Goal: Task Accomplishment & Management: Complete application form

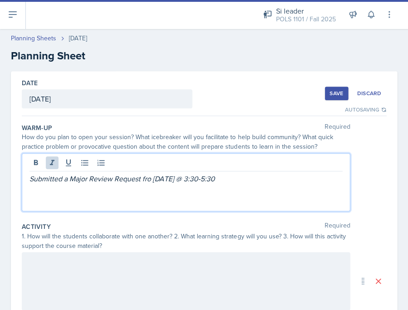
click at [150, 179] on em "Submitted a Major Review Request fro 9/4/25 @ 3:30-5:30" at bounding box center [121, 179] width 185 height 10
click at [236, 173] on p "Submitted a Major Review Request from 9/4/25 @ 3:30-5:30" at bounding box center [185, 178] width 313 height 11
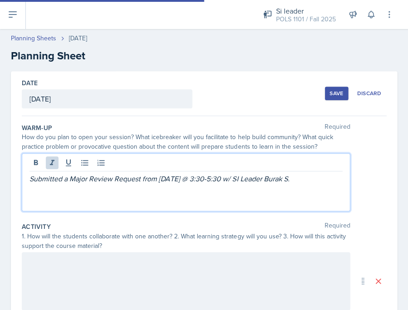
click at [306, 181] on p "Submitted a Major Review Request from [DATE] @ 3:30-5:30 w/ SI Leader Burak S." at bounding box center [185, 178] width 313 height 11
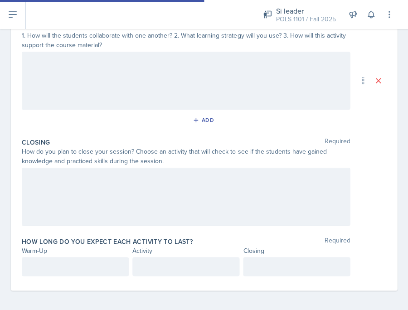
scroll to position [220, 0]
click at [209, 188] on div at bounding box center [186, 197] width 328 height 58
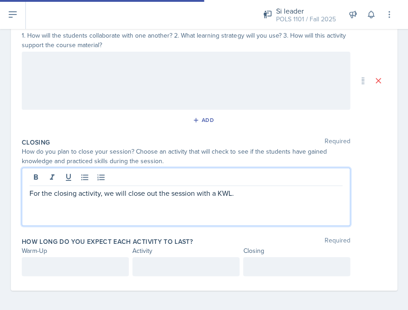
click at [29, 192] on p "For the closing activity, we will close out the session with a KWL." at bounding box center [185, 193] width 313 height 11
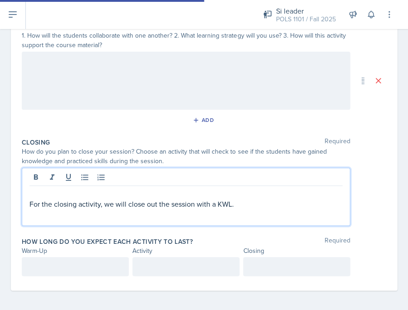
click at [38, 194] on p at bounding box center [185, 193] width 313 height 11
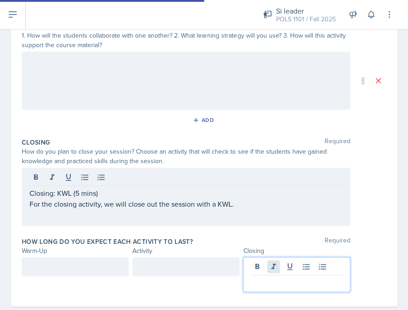
click at [274, 263] on div at bounding box center [296, 274] width 107 height 35
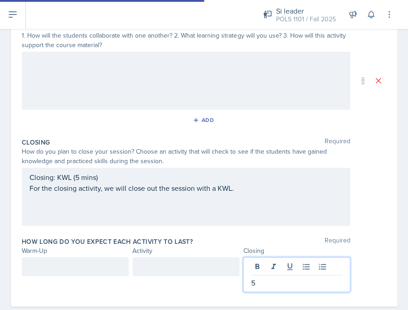
click at [198, 272] on div at bounding box center [185, 266] width 107 height 19
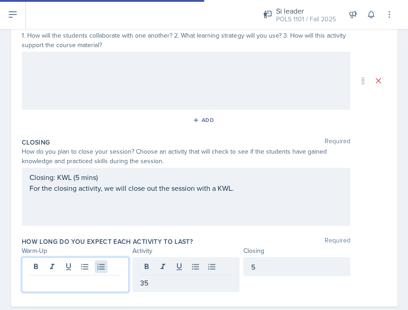
click at [105, 261] on div at bounding box center [75, 274] width 107 height 35
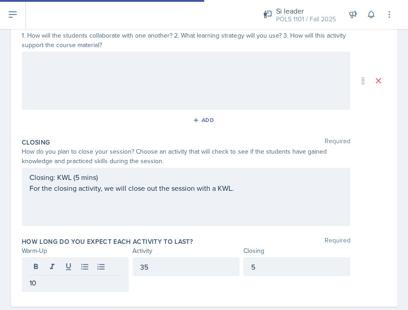
click at [286, 203] on div "Closing: KWL (5 mins) For the closing activity, we will close out the session w…" at bounding box center [186, 197] width 328 height 58
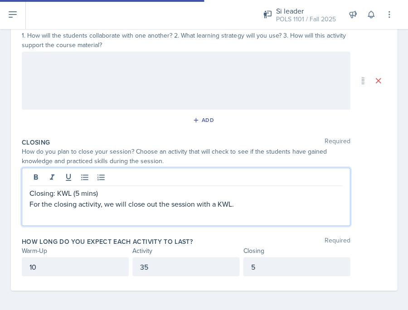
click at [80, 191] on p "Closing: KWL (5 mins)" at bounding box center [185, 193] width 313 height 11
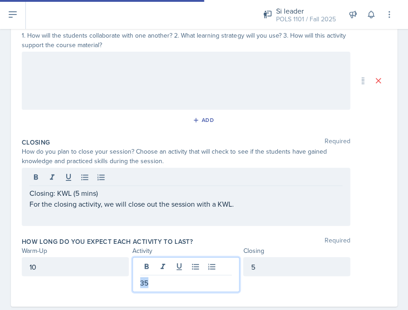
drag, startPoint x: 151, startPoint y: 266, endPoint x: 152, endPoint y: 286, distance: 19.5
click at [152, 286] on div "35" at bounding box center [185, 274] width 107 height 35
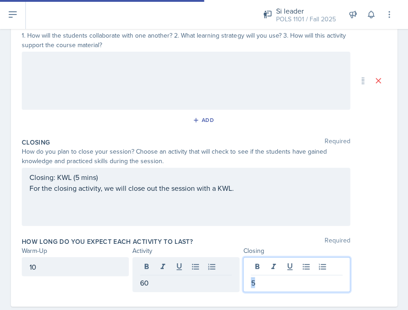
drag, startPoint x: 268, startPoint y: 267, endPoint x: 265, endPoint y: 286, distance: 20.1
click at [265, 286] on div "5" at bounding box center [296, 274] width 107 height 35
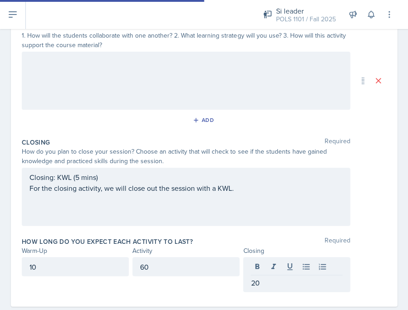
drag, startPoint x: 167, startPoint y: 270, endPoint x: 150, endPoint y: 270, distance: 17.2
click at [150, 270] on div "60" at bounding box center [185, 266] width 107 height 19
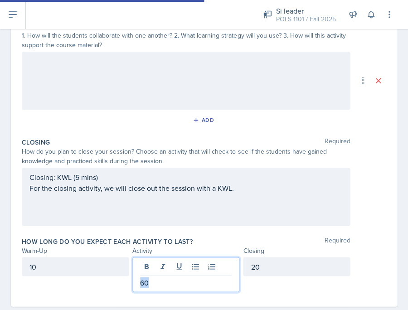
drag, startPoint x: 155, startPoint y: 280, endPoint x: 112, endPoint y: 278, distance: 43.6
click at [113, 279] on div "10 60 20" at bounding box center [186, 274] width 328 height 35
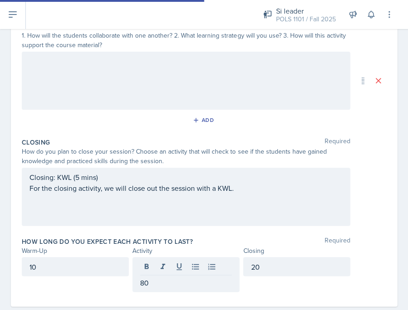
click at [250, 196] on div "Closing: KWL (5 mins) For the closing activity, we will close out the session w…" at bounding box center [186, 197] width 328 height 58
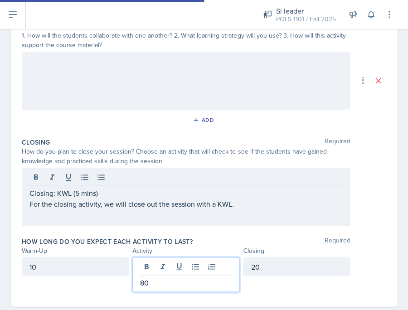
click at [203, 264] on div "80" at bounding box center [185, 274] width 107 height 35
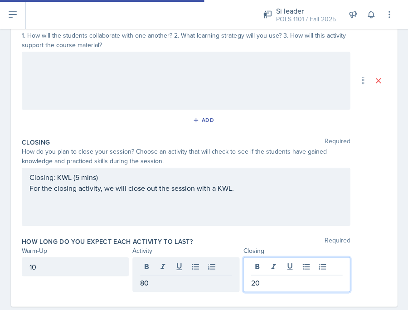
click at [280, 262] on div "20" at bounding box center [296, 274] width 107 height 35
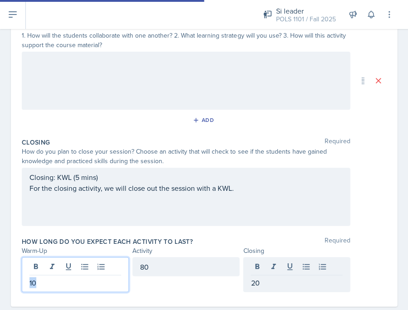
drag, startPoint x: 63, startPoint y: 264, endPoint x: 48, endPoint y: 281, distance: 22.2
click at [49, 284] on p "10" at bounding box center [75, 282] width 92 height 11
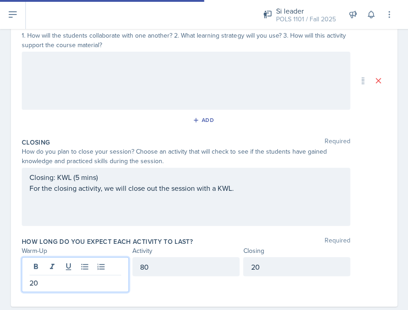
click at [141, 290] on div "How long do you expect each activity to last? Required Warm-Up Activity Closing…" at bounding box center [204, 266] width 364 height 66
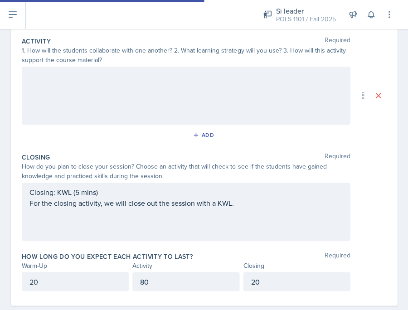
scroll to position [184, 0]
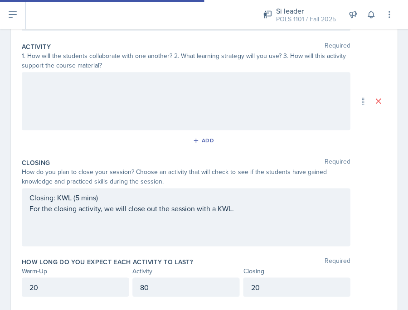
click at [79, 194] on div "Closing: KWL (5 mins) For the closing activity, we will close out the session w…" at bounding box center [186, 217] width 328 height 58
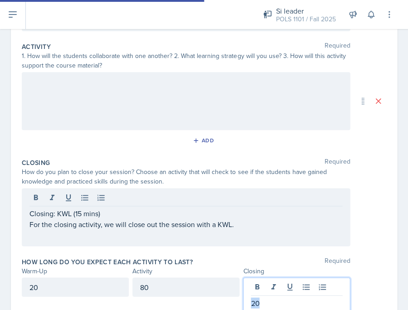
drag, startPoint x: 276, startPoint y: 281, endPoint x: 275, endPoint y: 302, distance: 20.4
click at [275, 302] on p "20" at bounding box center [297, 302] width 92 height 11
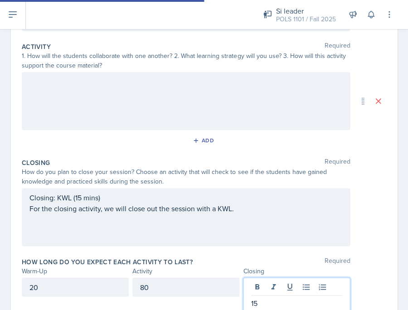
click at [76, 288] on div "20" at bounding box center [75, 286] width 107 height 19
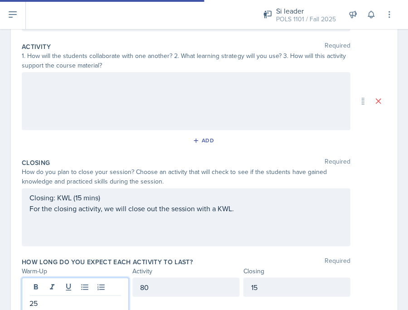
click at [206, 271] on div "Activity" at bounding box center [185, 271] width 107 height 10
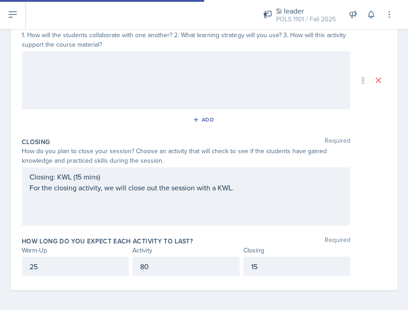
scroll to position [205, 0]
click at [205, 267] on div "80" at bounding box center [185, 266] width 107 height 19
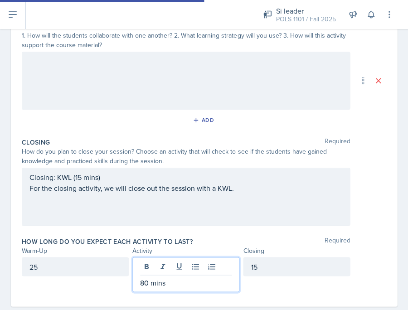
click at [141, 240] on label "How long do you expect each activity to last?" at bounding box center [107, 241] width 171 height 9
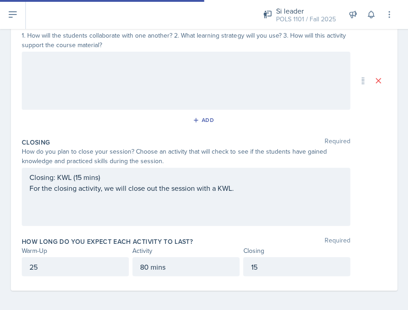
click at [257, 188] on div "Closing: KWL (15 mins) For the closing activity, we will close out the session …" at bounding box center [185, 183] width 313 height 22
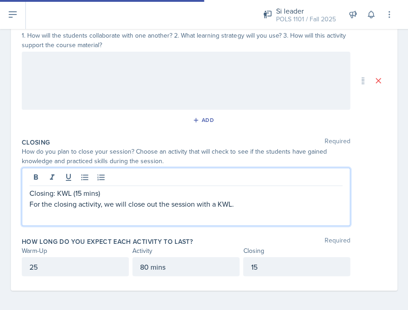
click at [254, 204] on p "For the closing activity, we will close out the session with a KWL." at bounding box center [185, 204] width 313 height 11
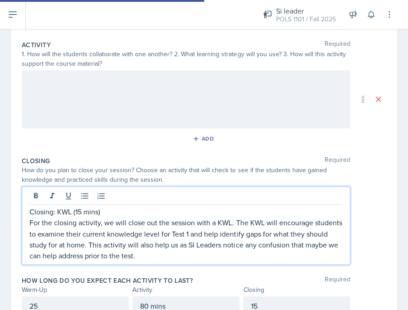
scroll to position [171, 0]
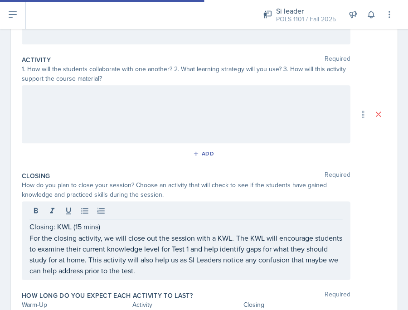
click at [147, 131] on div at bounding box center [186, 114] width 328 height 58
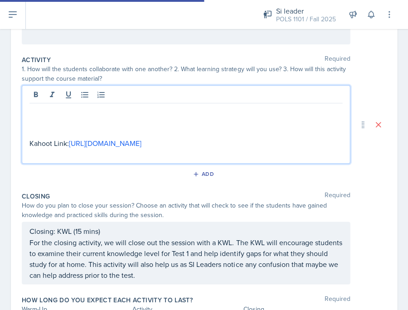
click at [130, 160] on p at bounding box center [185, 154] width 313 height 11
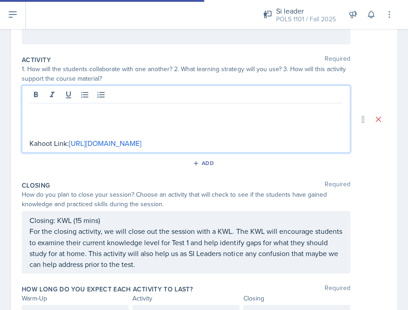
click at [84, 116] on p at bounding box center [185, 121] width 313 height 11
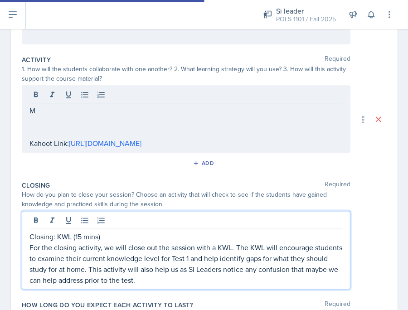
click at [134, 230] on div "Closing: KWL (15 mins) For the closing activity, we will close out the session …" at bounding box center [186, 250] width 328 height 78
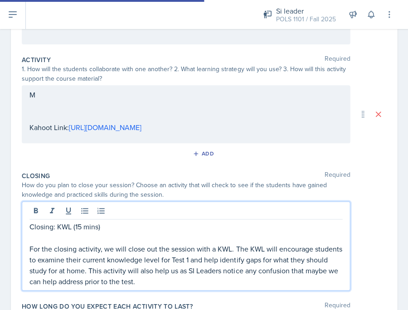
click at [121, 93] on div "M Kahoot Link: https://create.kahoot.it/share/pols-1101-test-1-review/9c7ba193-…" at bounding box center [186, 114] width 328 height 58
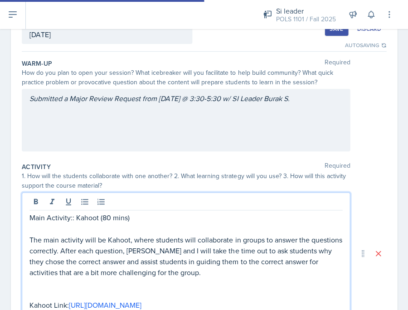
scroll to position [24, 0]
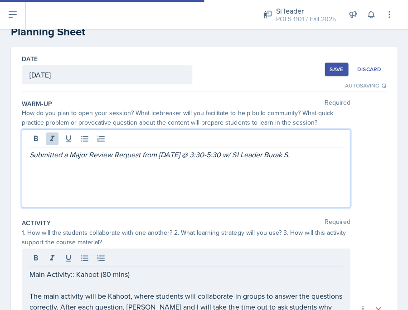
click at [309, 144] on div "Submitted a Major Review Request from [DATE] @ 3:30-5:30 w/ SI Leader Burak S." at bounding box center [186, 168] width 328 height 78
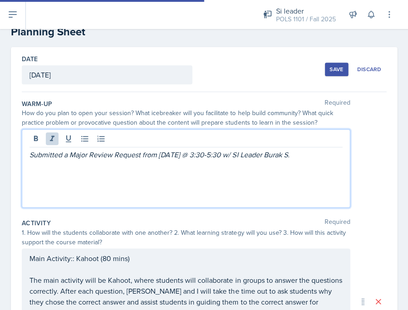
click at [316, 154] on p "Submitted a Major Review Request from [DATE] @ 3:30-5:30 w/ SI Leader Burak S." at bounding box center [185, 154] width 313 height 11
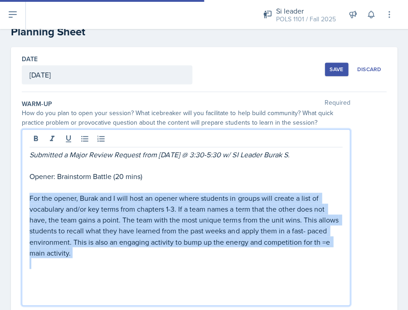
drag, startPoint x: 110, startPoint y: 258, endPoint x: 26, endPoint y: 193, distance: 106.3
click at [26, 193] on div "Submitted a Major Review Request from 9/4/25 @ 3:30-5:30 w/ SI Leader Burak S. …" at bounding box center [186, 217] width 328 height 176
copy p "For the opener, Burak and I will host an opener where students in groups will c…"
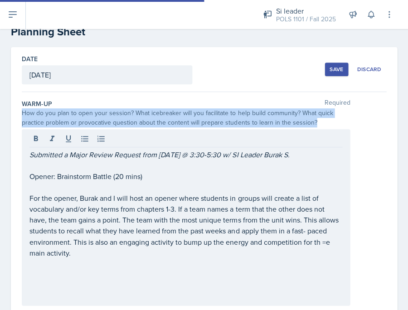
drag, startPoint x: 317, startPoint y: 121, endPoint x: 15, endPoint y: 110, distance: 302.1
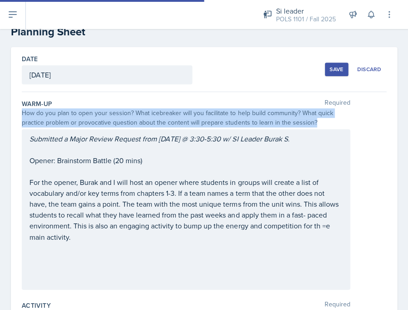
copy div "How do you plan to open your session? What icebreaker will you facilitate to he…"
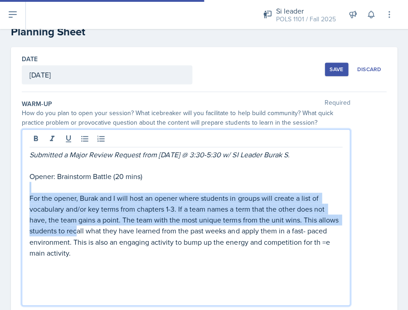
drag, startPoint x: 78, startPoint y: 233, endPoint x: 21, endPoint y: 189, distance: 72.1
click at [22, 189] on div "Submitted a Major Review Request from 9/4/25 @ 3:30-5:30 w/ SI Leader Burak S. …" at bounding box center [186, 217] width 328 height 176
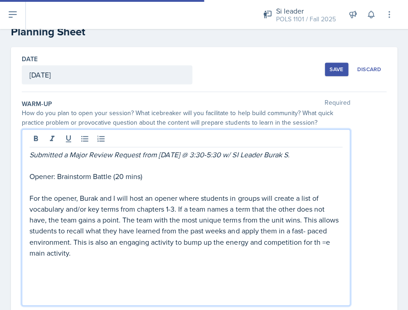
click at [84, 242] on p "For the opener, Burak and I will host an opener where students in groups will c…" at bounding box center [185, 225] width 313 height 65
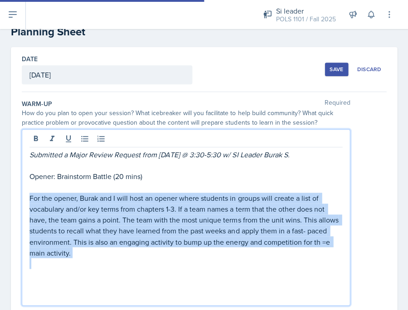
drag, startPoint x: 84, startPoint y: 255, endPoint x: 18, endPoint y: 195, distance: 89.5
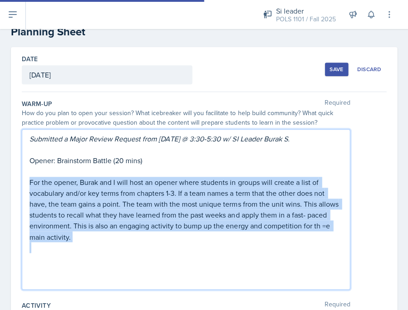
copy p "For the opener, Burak and I will host an opener where students in groups will c…"
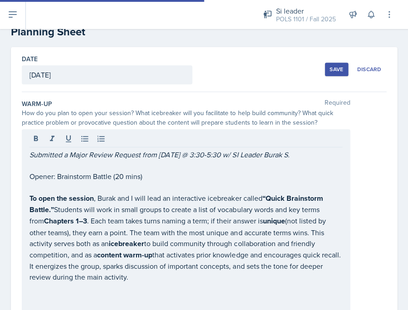
drag, startPoint x: 28, startPoint y: 197, endPoint x: 153, endPoint y: 288, distance: 154.4
click at [153, 288] on div "Submitted a Major Review Request from 9/4/25 @ 3:30-5:30 w/ SI Leader Burak S. …" at bounding box center [186, 223] width 328 height 189
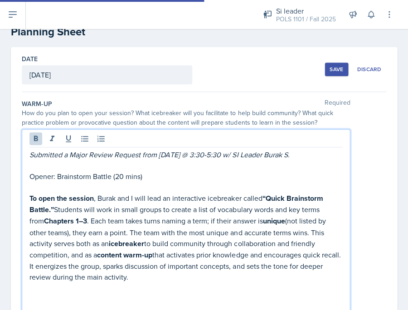
drag, startPoint x: 124, startPoint y: 273, endPoint x: 20, endPoint y: 195, distance: 129.8
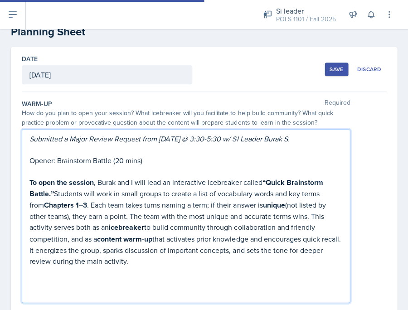
click at [50, 209] on p "To open the session , Burak and I will lead an interactive icebreaker called “Q…" at bounding box center [185, 221] width 313 height 89
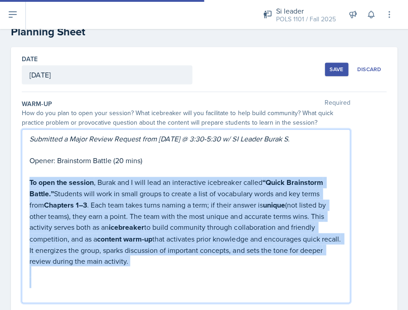
drag, startPoint x: 29, startPoint y: 178, endPoint x: 123, endPoint y: 274, distance: 134.3
click at [124, 275] on div "Submitted a Major Review Request from 9/4/25 @ 3:30-5:30 w/ SI Leader Burak S. …" at bounding box center [185, 215] width 313 height 165
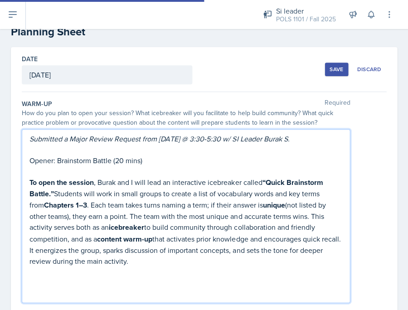
click at [101, 138] on em "Submitted a Major Review Request from [DATE] @ 3:30-5:30 w/ SI Leader Burak S." at bounding box center [159, 139] width 260 height 10
click at [97, 125] on div "How do you plan to open your session? What icebreaker will you facilitate to he…" at bounding box center [186, 117] width 328 height 19
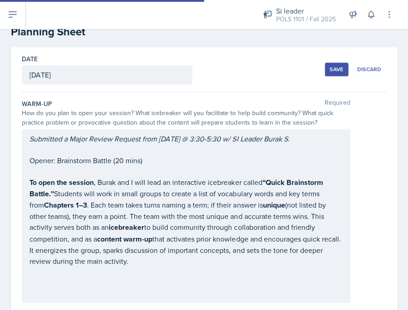
click at [107, 112] on div "How do you plan to open your session? What icebreaker will you facilitate to he…" at bounding box center [186, 117] width 328 height 19
click at [152, 302] on div "Warm-Up Required How do you plan to open your session? What icebreaker will you…" at bounding box center [204, 203] width 364 height 214
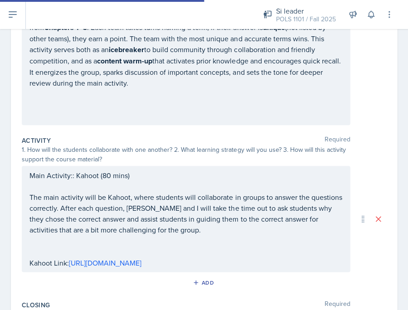
click at [199, 132] on div "Activity Required 1. How will the students collaborate with one another? 2. Wha…" at bounding box center [204, 214] width 364 height 164
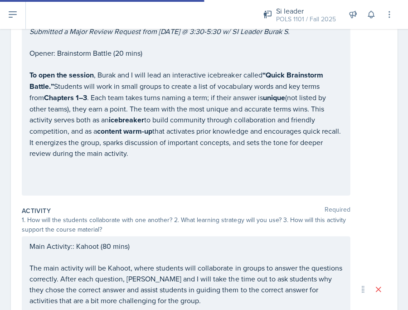
scroll to position [100, 0]
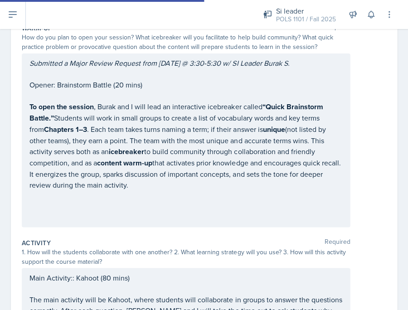
click at [199, 126] on p "To open the session , Burak and I will lead an interactive icebreaker called “Q…" at bounding box center [185, 145] width 313 height 89
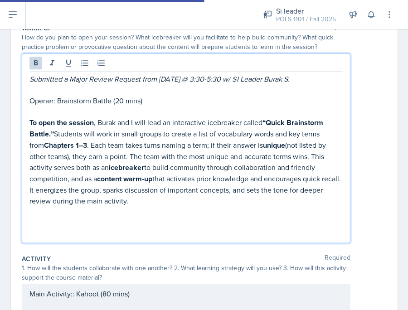
drag, startPoint x: 112, startPoint y: 197, endPoint x: 24, endPoint y: 124, distance: 114.6
click at [24, 124] on div "Submitted a Major Review Request from 9/4/25 @ 3:30-5:30 w/ SI Leader Burak S. …" at bounding box center [186, 147] width 328 height 189
click at [36, 67] on icon at bounding box center [35, 62] width 9 height 9
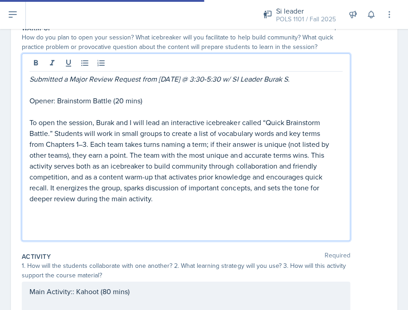
click at [115, 160] on p "To open the session, Burak and I will lead an interactive icebreaker called “Qu…" at bounding box center [185, 160] width 313 height 87
drag, startPoint x: 286, startPoint y: 120, endPoint x: 266, endPoint y: 117, distance: 20.1
click at [266, 118] on p "To open the session, Burak and I will lead an interactive icebreaker called “Qu…" at bounding box center [185, 160] width 313 height 87
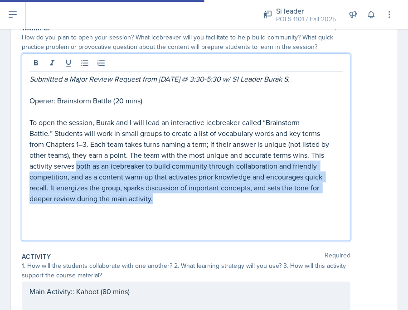
drag, startPoint x: 53, startPoint y: 162, endPoint x: 157, endPoint y: 199, distance: 110.4
click at [157, 199] on p "To open the session, Burak and I will lead an interactive icebreaker called “Br…" at bounding box center [185, 160] width 313 height 87
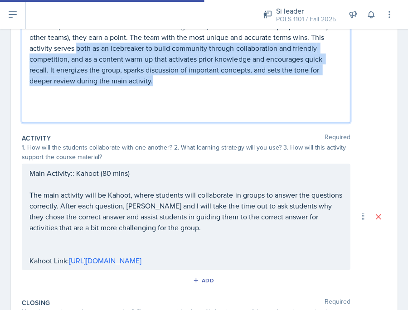
scroll to position [244, 0]
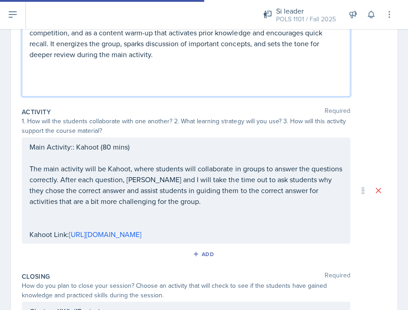
click at [157, 199] on p "The main activity will be Kahoot, where students will collaborate in groups to …" at bounding box center [185, 185] width 313 height 44
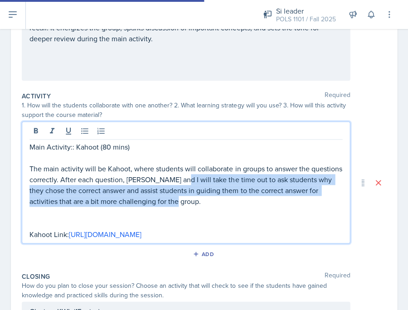
drag, startPoint x: 174, startPoint y: 170, endPoint x: 171, endPoint y: 199, distance: 28.3
click at [172, 199] on p "The main activity will be Kahoot, where students will collaborate in groups to …" at bounding box center [185, 185] width 313 height 44
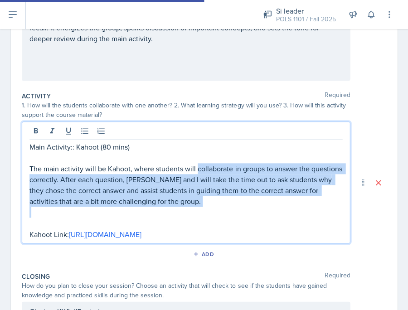
drag, startPoint x: 195, startPoint y: 163, endPoint x: 192, endPoint y: 204, distance: 41.4
click at [192, 204] on div "Main Activity:: Kahoot (80 mins) The main activity will be Kahoot, where studen…" at bounding box center [185, 190] width 313 height 98
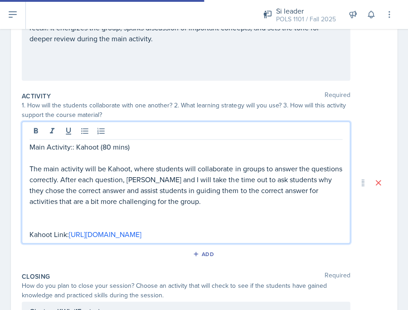
click at [189, 218] on p at bounding box center [185, 223] width 313 height 11
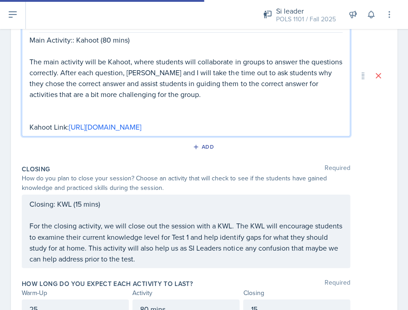
scroll to position [371, 0]
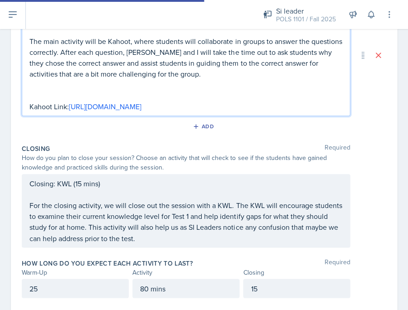
click at [188, 210] on div "Closing: KWL (15 mins) For the closing activity, we will close out the session …" at bounding box center [185, 210] width 313 height 65
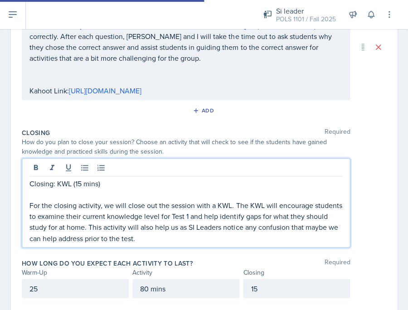
click at [190, 243] on p "For the closing activity, we will close out the session with a KWL. The KWL wil…" at bounding box center [185, 222] width 313 height 44
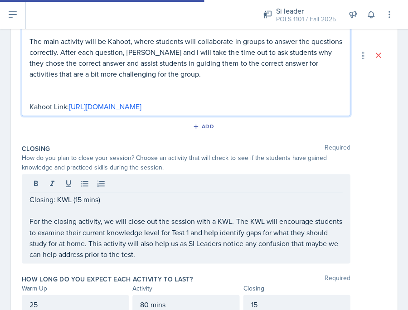
drag, startPoint x: 69, startPoint y: 84, endPoint x: 82, endPoint y: 111, distance: 29.8
click at [83, 111] on p "Kahoot Link: [URL][DOMAIN_NAME]" at bounding box center [185, 106] width 313 height 11
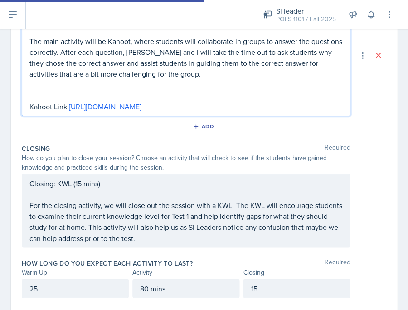
click at [82, 111] on p "Kahoot Link: [URL][DOMAIN_NAME]" at bounding box center [185, 106] width 313 height 11
drag, startPoint x: 69, startPoint y: 97, endPoint x: 84, endPoint y: 112, distance: 20.5
click at [84, 112] on p "Kahoot Link: [URL][DOMAIN_NAME]" at bounding box center [185, 106] width 313 height 11
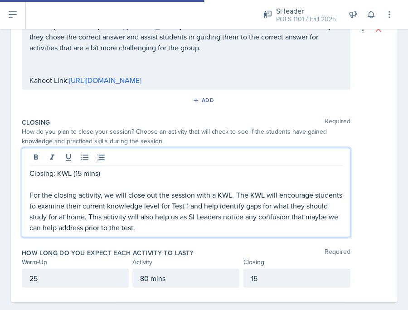
click at [215, 164] on div "Closing: KWL (15 mins) For the closing activity, we will close out the session …" at bounding box center [186, 192] width 328 height 89
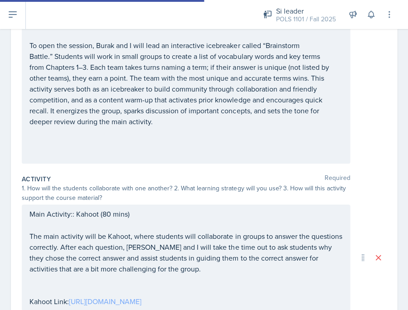
scroll to position [73, 0]
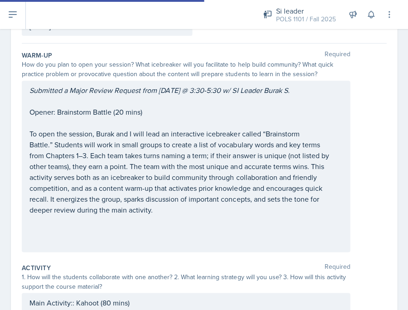
click at [124, 110] on div "Submitted a Major Review Request from 9/4/25 @ 3:30-5:30 w/ SI Leader Burak S. …" at bounding box center [185, 166] width 313 height 163
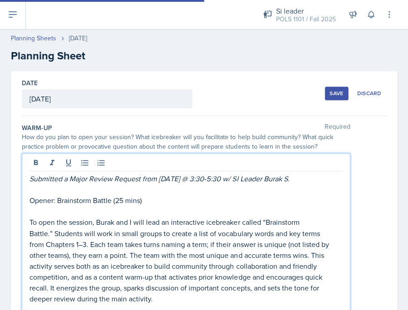
scroll to position [0, 0]
click at [336, 92] on div "Save" at bounding box center [337, 93] width 14 height 7
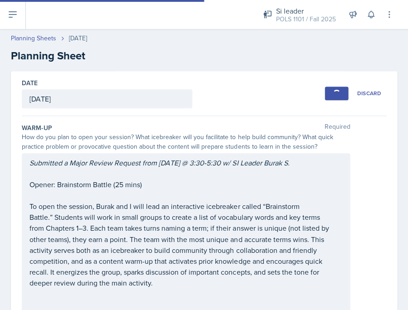
click at [15, 24] on button at bounding box center [13, 14] width 26 height 29
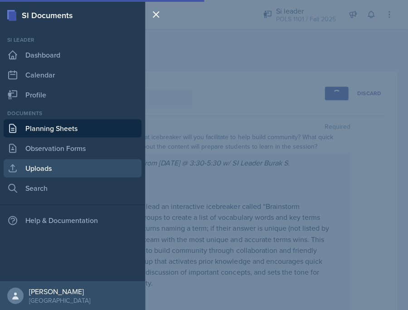
click at [47, 166] on link "Uploads" at bounding box center [73, 168] width 138 height 18
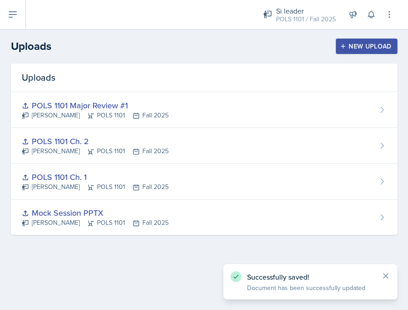
click at [362, 51] on button "New Upload" at bounding box center [366, 46] width 62 height 15
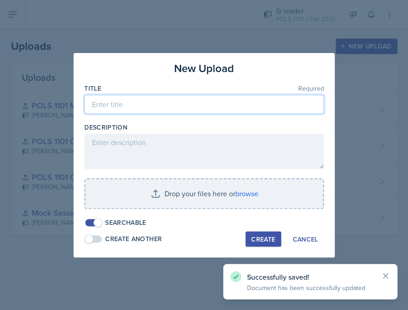
click at [165, 110] on input at bounding box center [203, 104] width 239 height 19
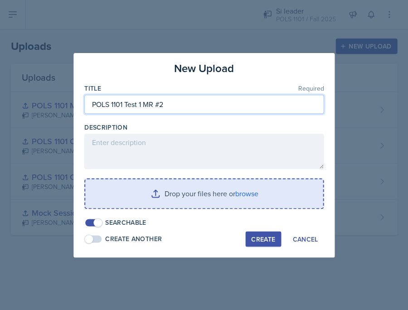
type input "POLS 1101 Test 1 MR #2"
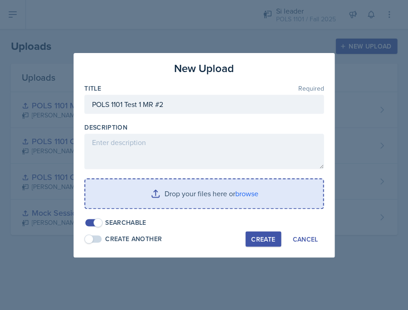
click at [248, 190] on input "file" at bounding box center [204, 193] width 238 height 29
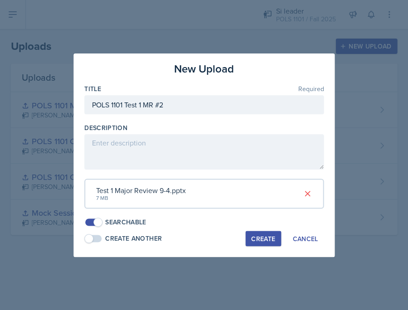
click at [263, 235] on div "Create" at bounding box center [263, 238] width 24 height 7
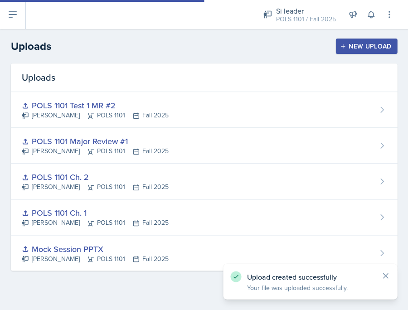
click at [22, 18] on button at bounding box center [13, 14] width 26 height 29
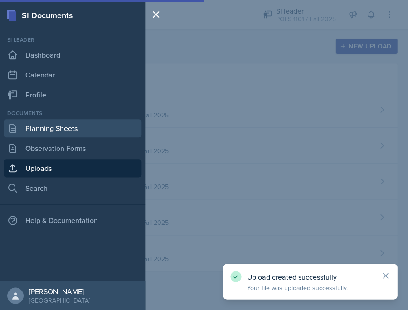
click at [58, 125] on link "Planning Sheets" at bounding box center [73, 128] width 138 height 18
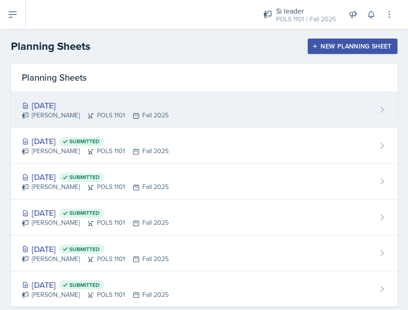
click at [228, 111] on div "Sep 4th, 2025 Destiny Hopson POLS 1101 Fall 2025" at bounding box center [204, 110] width 386 height 36
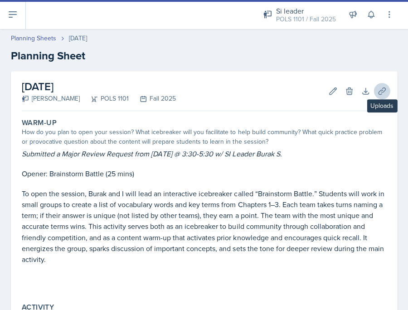
click at [381, 93] on icon at bounding box center [381, 91] width 9 height 9
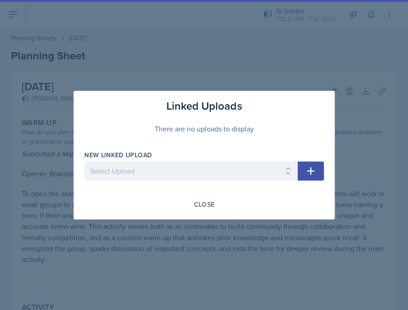
click at [311, 163] on button "button" at bounding box center [310, 170] width 26 height 19
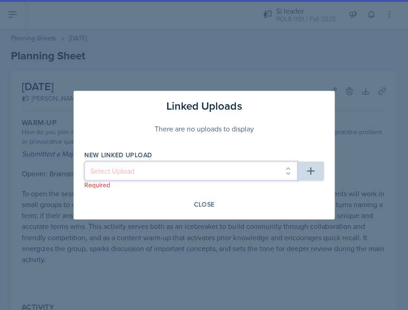
select select "b2acb079-90fc-414b-8624-df13195b1269"
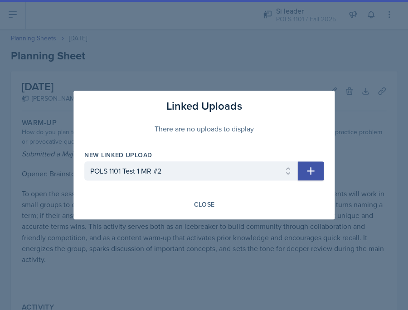
click at [317, 162] on button "button" at bounding box center [310, 170] width 26 height 19
select select
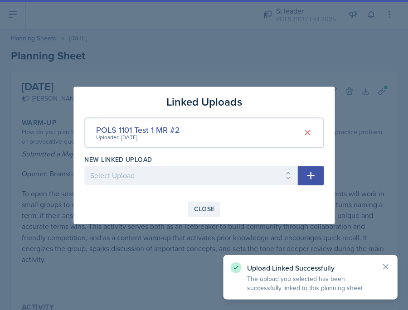
click at [215, 202] on button "Close" at bounding box center [204, 208] width 33 height 15
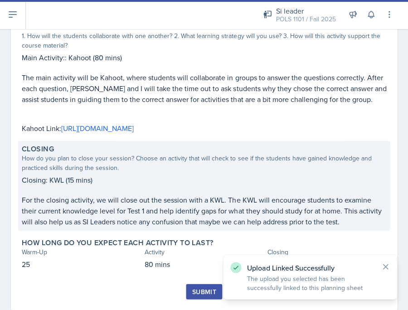
scroll to position [281, 0]
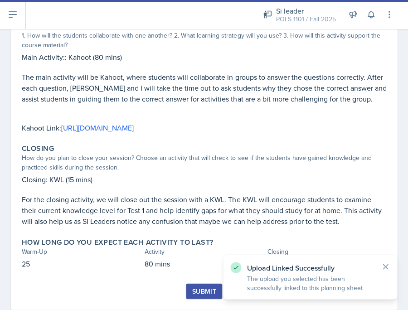
click at [189, 286] on button "Submit" at bounding box center [204, 290] width 36 height 15
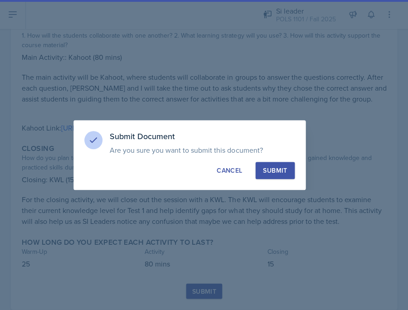
click at [267, 170] on div "Submit" at bounding box center [275, 170] width 24 height 9
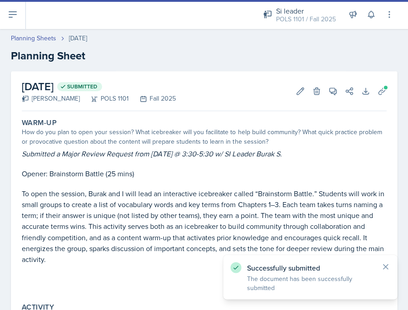
scroll to position [0, 0]
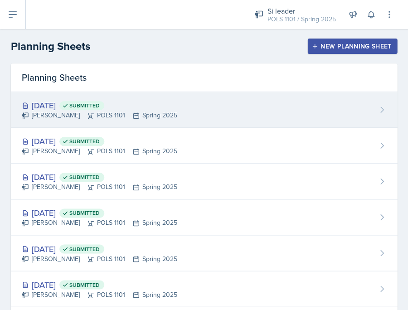
click at [216, 106] on div "Apr 28th, 2025 Submitted Destiny Hopson POLS 1101 Spring 2025" at bounding box center [204, 110] width 386 height 36
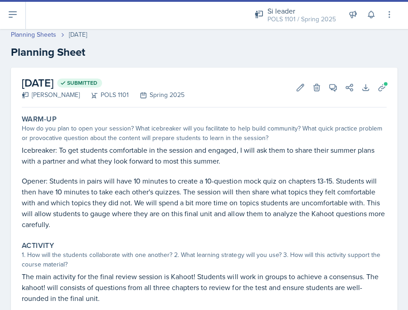
scroll to position [5, 0]
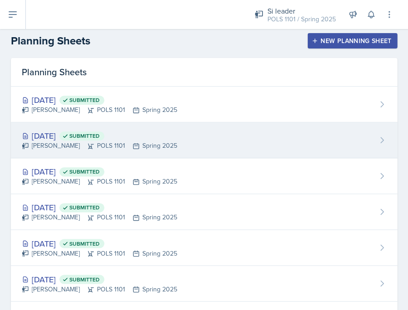
click at [88, 136] on div "Apr 23rd, 2025 Submitted" at bounding box center [99, 136] width 155 height 12
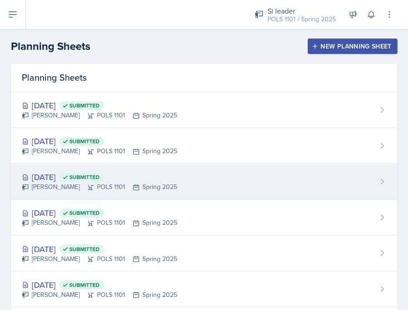
click at [67, 195] on div "Apr 21st, 2025 Submitted Destiny Hopson POLS 1101 Spring 2025" at bounding box center [204, 182] width 386 height 36
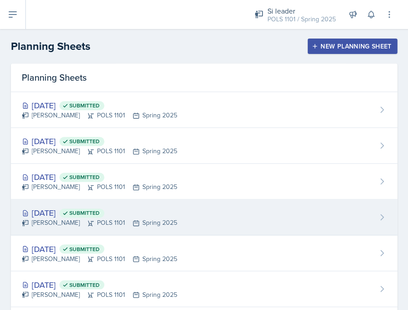
click at [69, 215] on div "Apr 16th, 2025 Submitted" at bounding box center [99, 213] width 155 height 12
click at [87, 219] on icon at bounding box center [90, 222] width 7 height 7
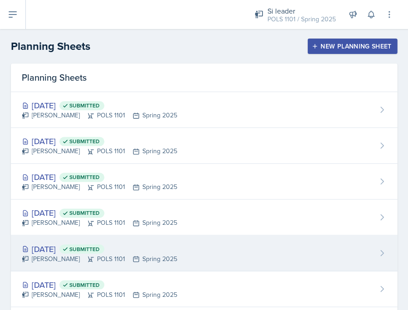
click at [69, 251] on div "Apr 14th, 2025 Submitted" at bounding box center [99, 249] width 155 height 12
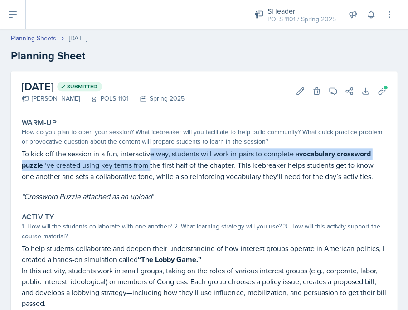
drag, startPoint x: 148, startPoint y: 152, endPoint x: 148, endPoint y: 160, distance: 7.7
click at [148, 160] on p "To kick off the session in a fun, interactive way, students will work in pairs …" at bounding box center [204, 165] width 364 height 34
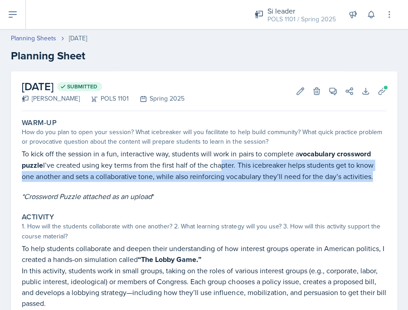
drag, startPoint x: 219, startPoint y: 163, endPoint x: 175, endPoint y: 182, distance: 48.7
click at [175, 182] on div "To kick off the session in a fun, interactive way, students will work in pairs …" at bounding box center [204, 174] width 364 height 53
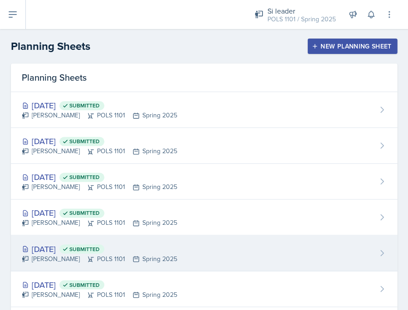
click at [131, 262] on div "Apr 14th, 2025 Submitted Destiny Hopson POLS 1101 Spring 2025" at bounding box center [204, 253] width 386 height 36
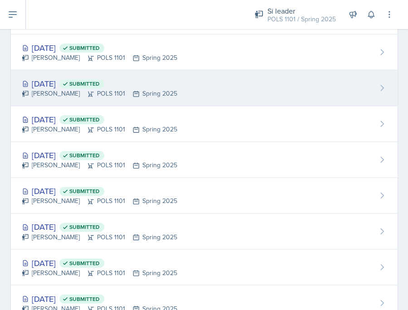
scroll to position [84, 0]
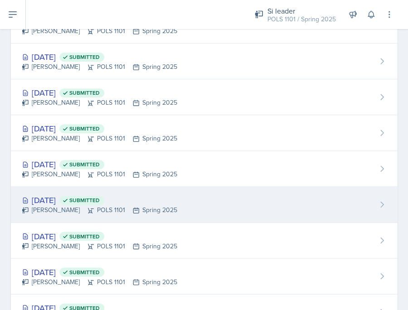
click at [102, 207] on div "Destiny Hopson POLS 1101 Spring 2025" at bounding box center [99, 210] width 155 height 10
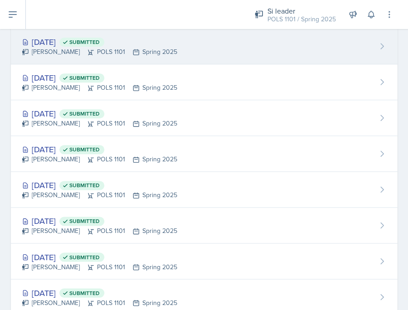
scroll to position [121, 0]
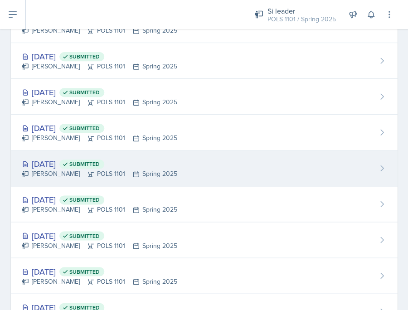
click at [56, 170] on div "Destiny Hopson POLS 1101 Spring 2025" at bounding box center [99, 174] width 155 height 10
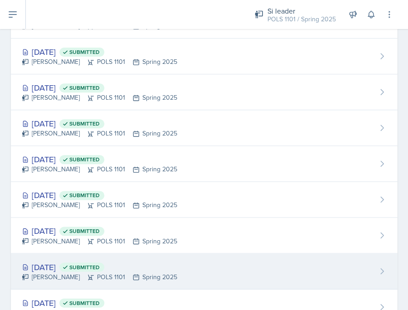
scroll to position [102, 0]
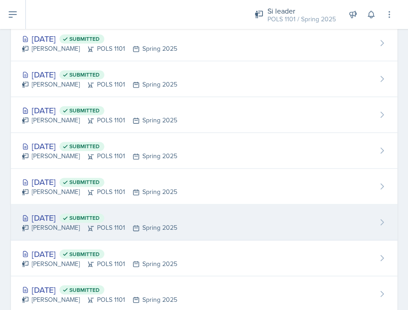
click at [73, 228] on div "Destiny Hopson POLS 1101 Spring 2025" at bounding box center [99, 228] width 155 height 10
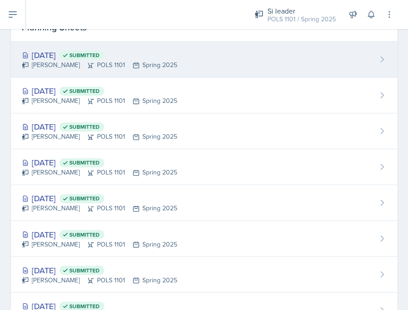
scroll to position [89, 0]
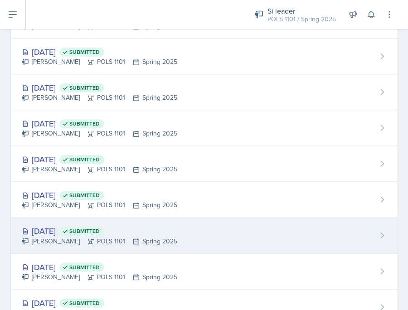
click at [71, 218] on div "Apr 7th, 2025 Submitted Destiny Hopson POLS 1101 Spring 2025" at bounding box center [204, 236] width 386 height 36
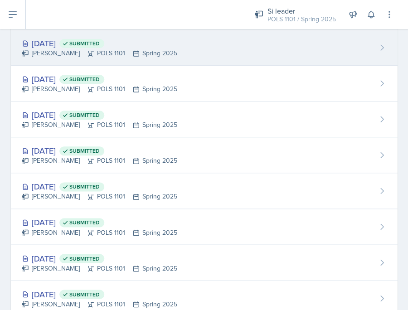
scroll to position [149, 0]
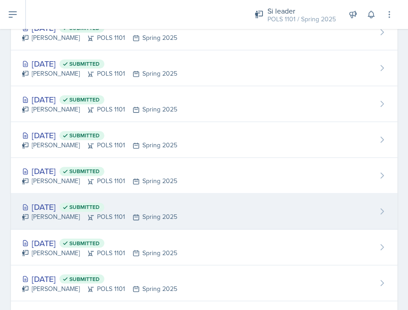
click at [73, 219] on div "Destiny Hopson POLS 1101 Spring 2025" at bounding box center [99, 217] width 155 height 10
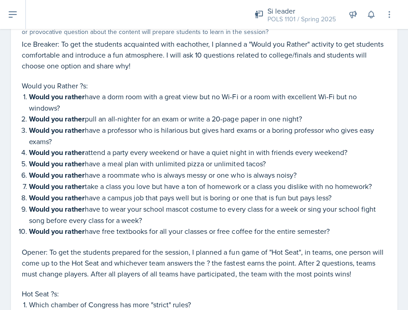
scroll to position [152, 0]
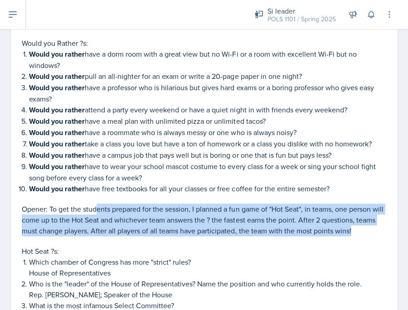
drag, startPoint x: 97, startPoint y: 200, endPoint x: 107, endPoint y: 230, distance: 31.1
click at [108, 230] on div "Ice Breaker: To get the students acquainted with eachother, I planned a "Would …" at bounding box center [204, 207] width 364 height 422
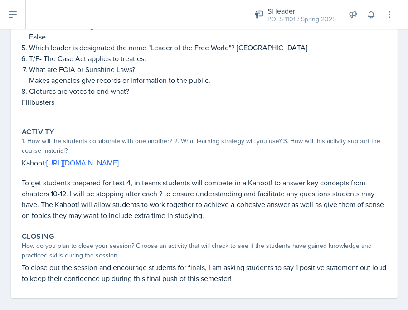
scroll to position [452, 0]
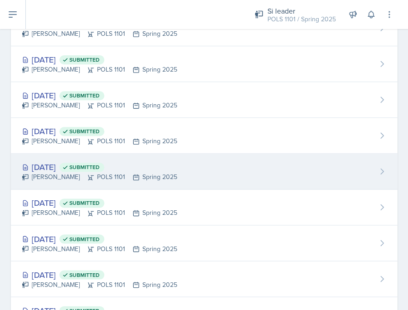
scroll to position [767, 0]
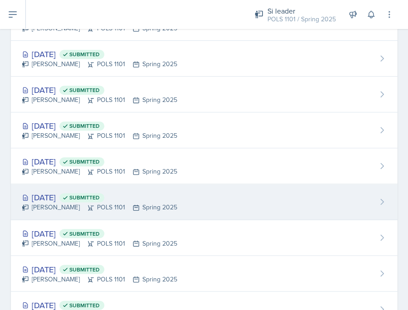
click at [100, 195] on span "Submitted" at bounding box center [84, 197] width 30 height 7
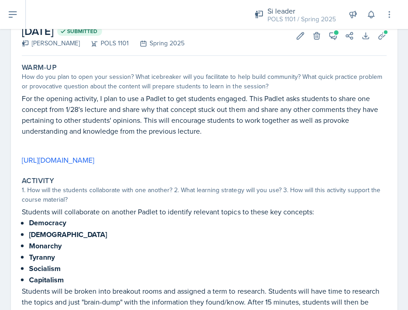
scroll to position [61, 0]
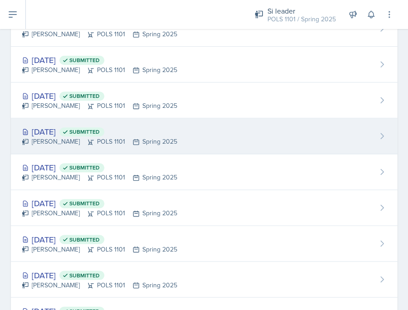
scroll to position [762, 0]
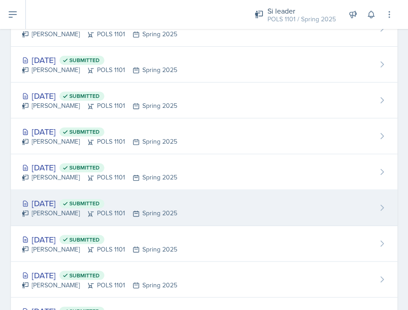
click at [72, 199] on div "Jan 29th, 2025 Submitted" at bounding box center [99, 203] width 155 height 12
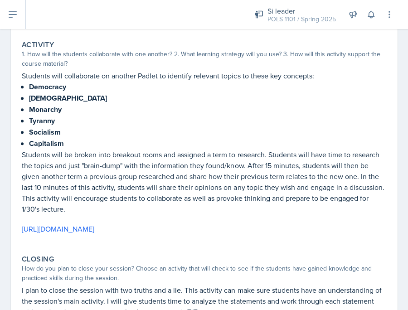
scroll to position [253, 0]
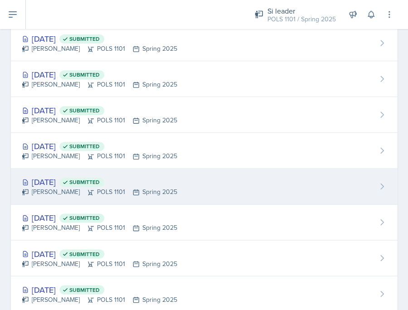
scroll to position [816, 0]
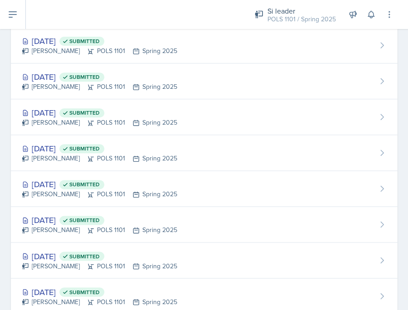
click at [72, 180] on div "Jan 27th, 2025 Submitted" at bounding box center [99, 184] width 155 height 12
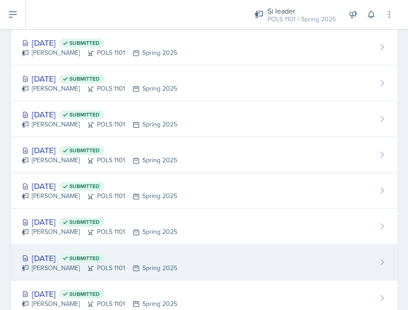
scroll to position [852, 0]
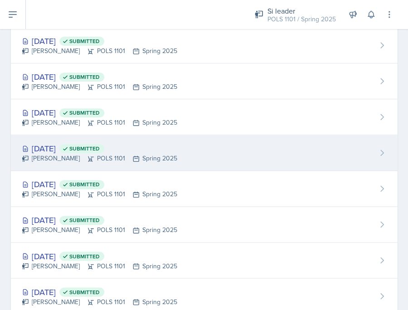
click at [68, 156] on div "Destiny Hopson POLS 1101 Spring 2025" at bounding box center [99, 159] width 155 height 10
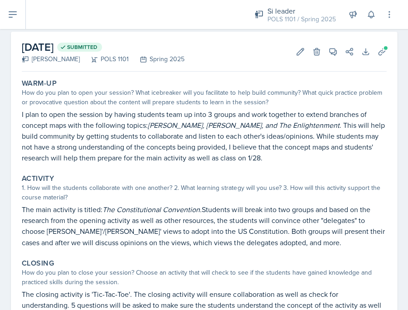
scroll to position [58, 0]
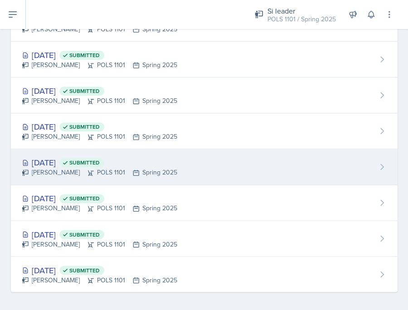
scroll to position [874, 0]
click at [54, 151] on div "Jan 22nd, 2025 Submitted Destiny Hopson POLS 1101 Spring 2025" at bounding box center [204, 168] width 386 height 36
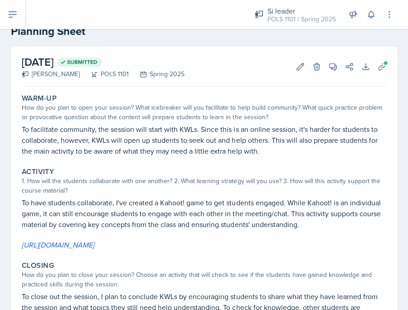
scroll to position [25, 0]
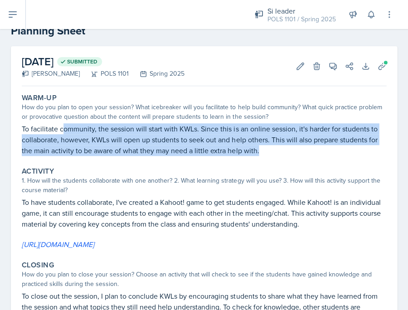
drag, startPoint x: 65, startPoint y: 125, endPoint x: 77, endPoint y: 155, distance: 31.7
click at [78, 155] on div "Warm-Up How do you plan to open your session? What icebreaker will you facilita…" at bounding box center [204, 125] width 372 height 70
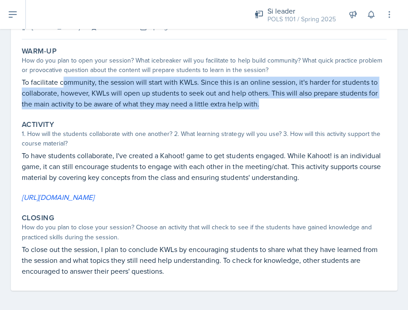
scroll to position [71, 0]
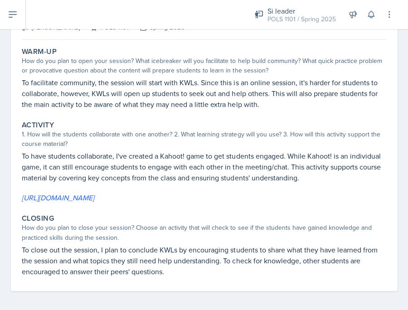
click at [266, 170] on p "To have students collaborate, I've created a Kahoot! game to get students engag…" at bounding box center [204, 166] width 364 height 33
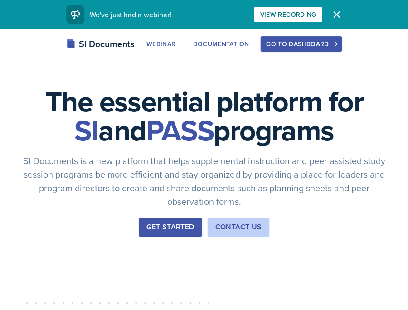
click at [305, 43] on div "Go to Dashboard" at bounding box center [301, 43] width 70 height 7
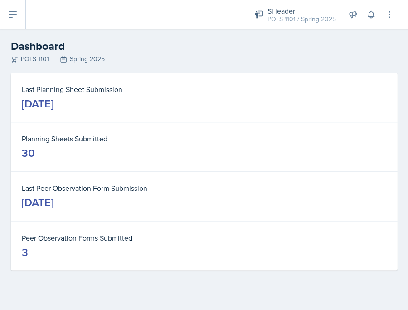
click at [285, 56] on div "POLS 1101 Spring 2025" at bounding box center [204, 59] width 386 height 10
click at [10, 10] on icon at bounding box center [12, 14] width 11 height 11
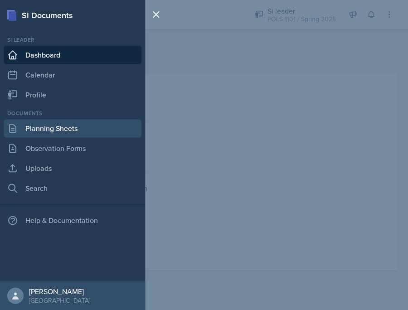
click at [63, 134] on link "Planning Sheets" at bounding box center [73, 128] width 138 height 18
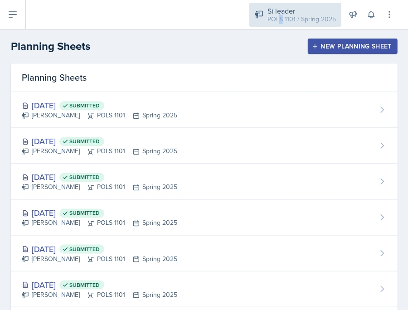
click at [281, 21] on div "POLS 1101 / Spring 2025" at bounding box center [301, 20] width 68 height 10
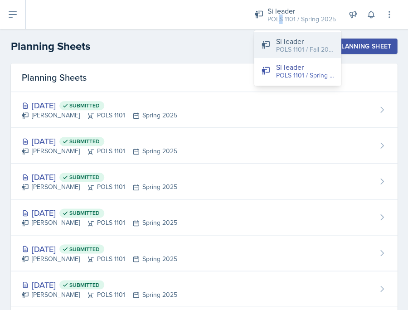
click at [275, 42] on button "Si leader POLS 1101 / Fall 2025" at bounding box center [297, 45] width 87 height 26
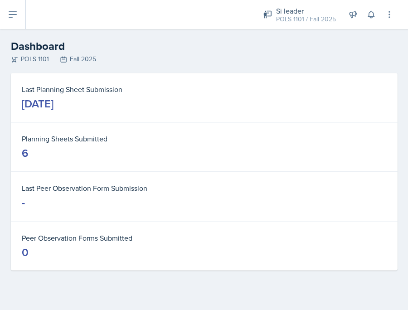
click at [18, 21] on button at bounding box center [13, 14] width 26 height 29
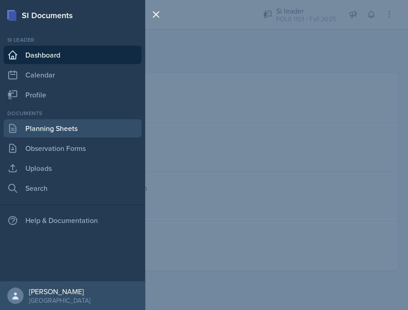
click at [49, 136] on link "Planning Sheets" at bounding box center [73, 128] width 138 height 18
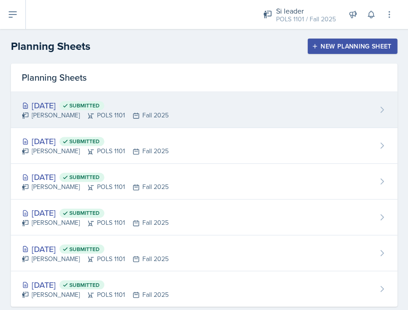
click at [128, 119] on div "[PERSON_NAME] POLS 1101 Fall 2025" at bounding box center [95, 116] width 147 height 10
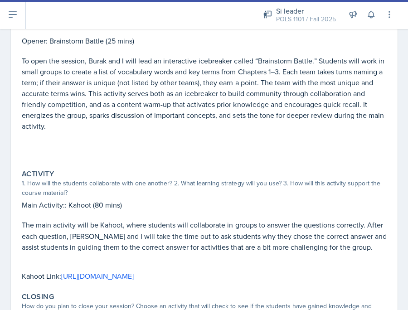
scroll to position [161, 0]
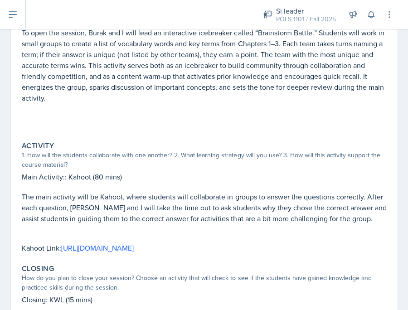
drag, startPoint x: 60, startPoint y: 242, endPoint x: 361, endPoint y: 240, distance: 301.0
click at [361, 242] on p "Kahoot Link: [URL][DOMAIN_NAME]" at bounding box center [204, 247] width 364 height 11
copy p "[URL][DOMAIN_NAME]"
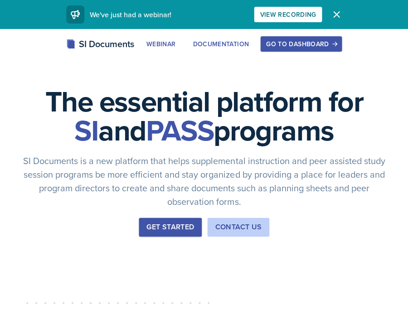
click at [324, 35] on div "The essential platform for SI and PASS programs SI Documents is a new platform …" at bounding box center [204, 304] width 408 height 551
click at [326, 40] on div "Go to Dashboard" at bounding box center [301, 43] width 70 height 7
